Goal: Check status: Check status

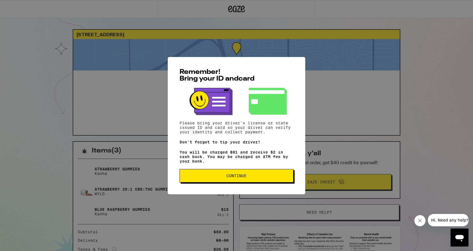
click at [250, 182] on button "Continue" at bounding box center [236, 175] width 114 height 13
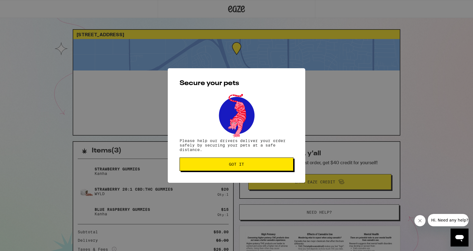
click at [246, 169] on button "Got it" at bounding box center [236, 163] width 114 height 13
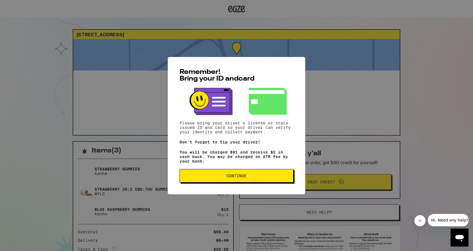
click at [242, 175] on button "Continue" at bounding box center [236, 175] width 114 height 13
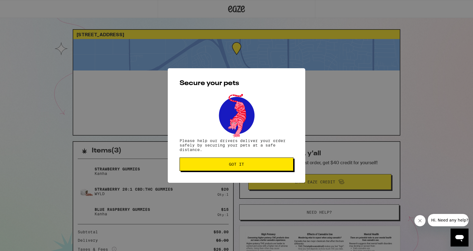
click at [242, 175] on div "Secure your pets Please help our drivers deliver your order safely by securing …" at bounding box center [236, 125] width 137 height 114
click at [242, 165] on span "Got it" at bounding box center [236, 164] width 15 height 4
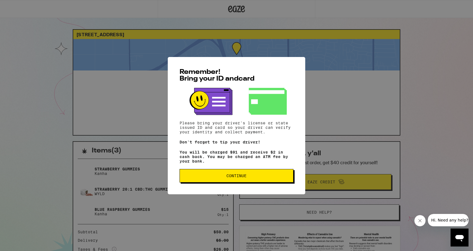
click at [223, 177] on span "Continue" at bounding box center [236, 176] width 104 height 4
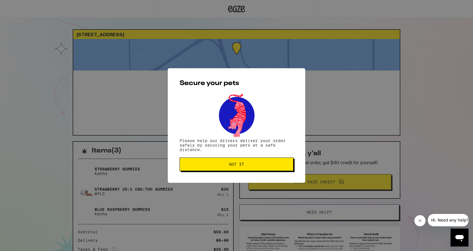
click at [222, 166] on span "Got it" at bounding box center [236, 164] width 104 height 4
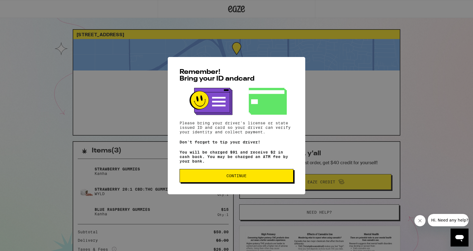
click at [236, 182] on button "Continue" at bounding box center [236, 175] width 114 height 13
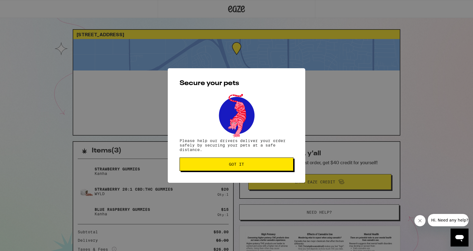
drag, startPoint x: 235, startPoint y: 177, endPoint x: 235, endPoint y: 167, distance: 9.3
click at [235, 174] on div "Secure your pets Please help our drivers deliver your order safely by securing …" at bounding box center [236, 125] width 137 height 114
click at [235, 166] on span "Got it" at bounding box center [236, 164] width 15 height 4
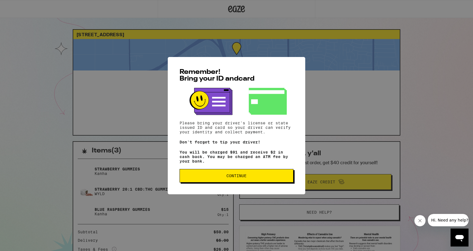
click at [239, 177] on span "Continue" at bounding box center [236, 176] width 20 height 4
